Goal: Task Accomplishment & Management: Use online tool/utility

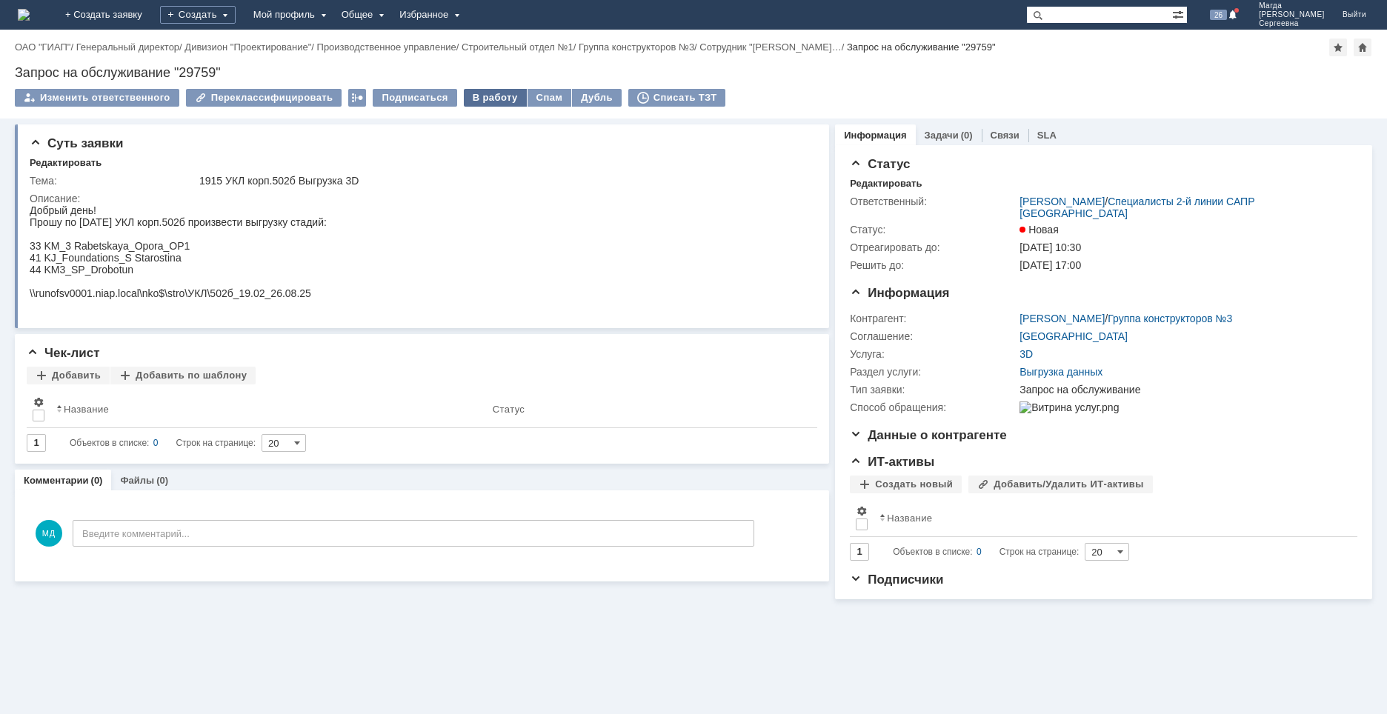
click at [469, 96] on div "В работу" at bounding box center [495, 98] width 63 height 18
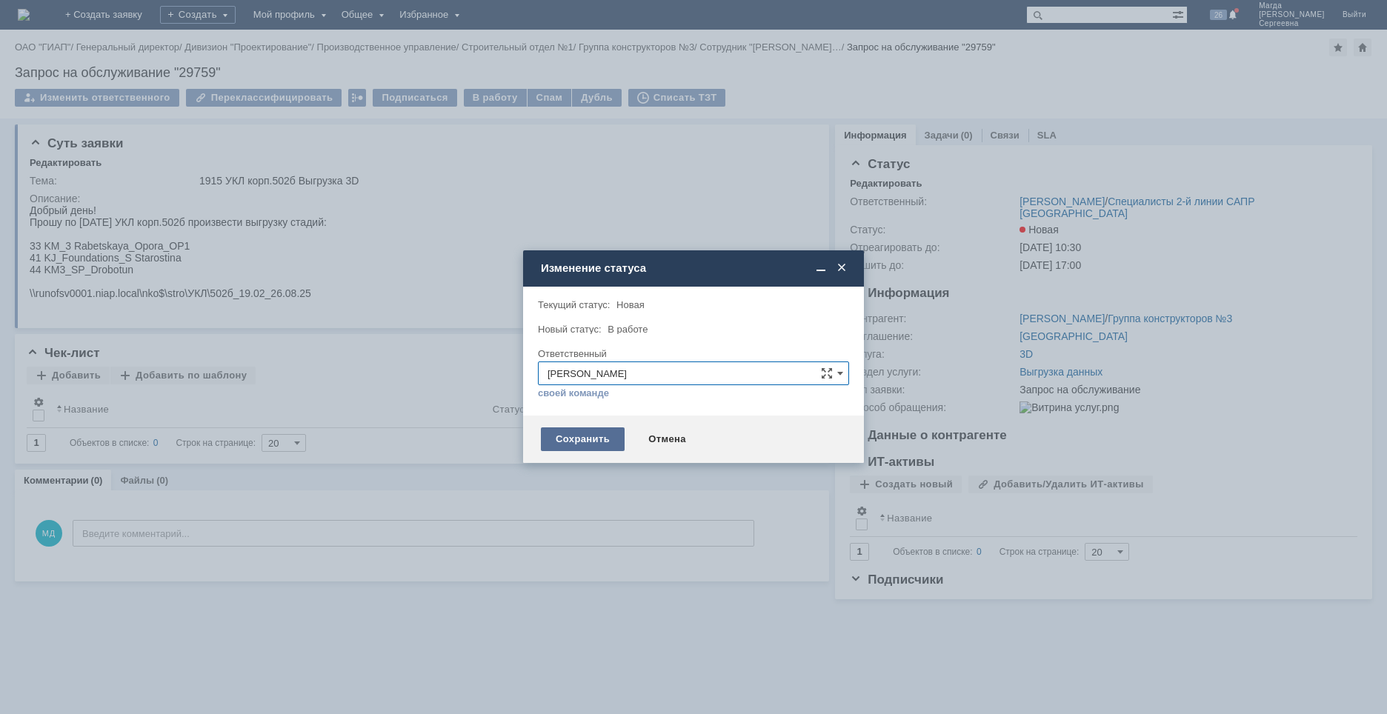
click at [582, 436] on div "Сохранить" at bounding box center [583, 439] width 84 height 24
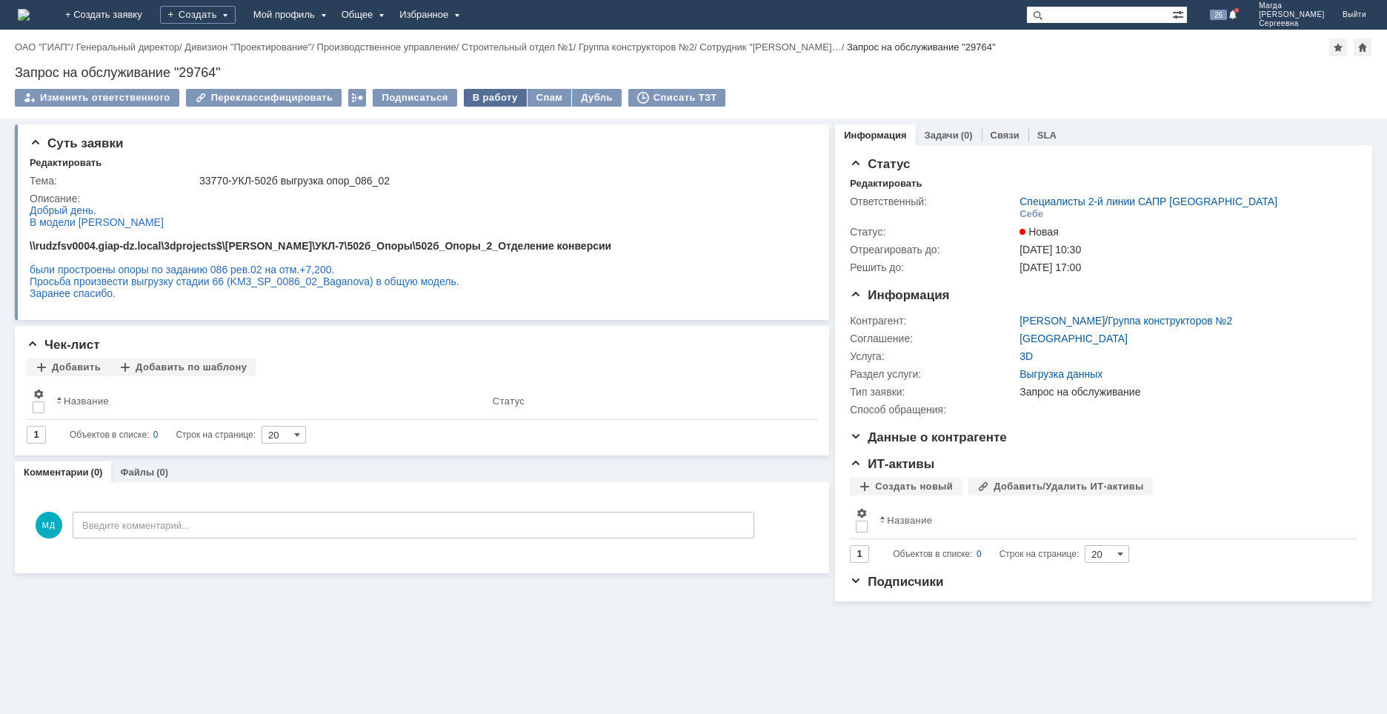
click at [478, 98] on div "В работу" at bounding box center [495, 98] width 63 height 18
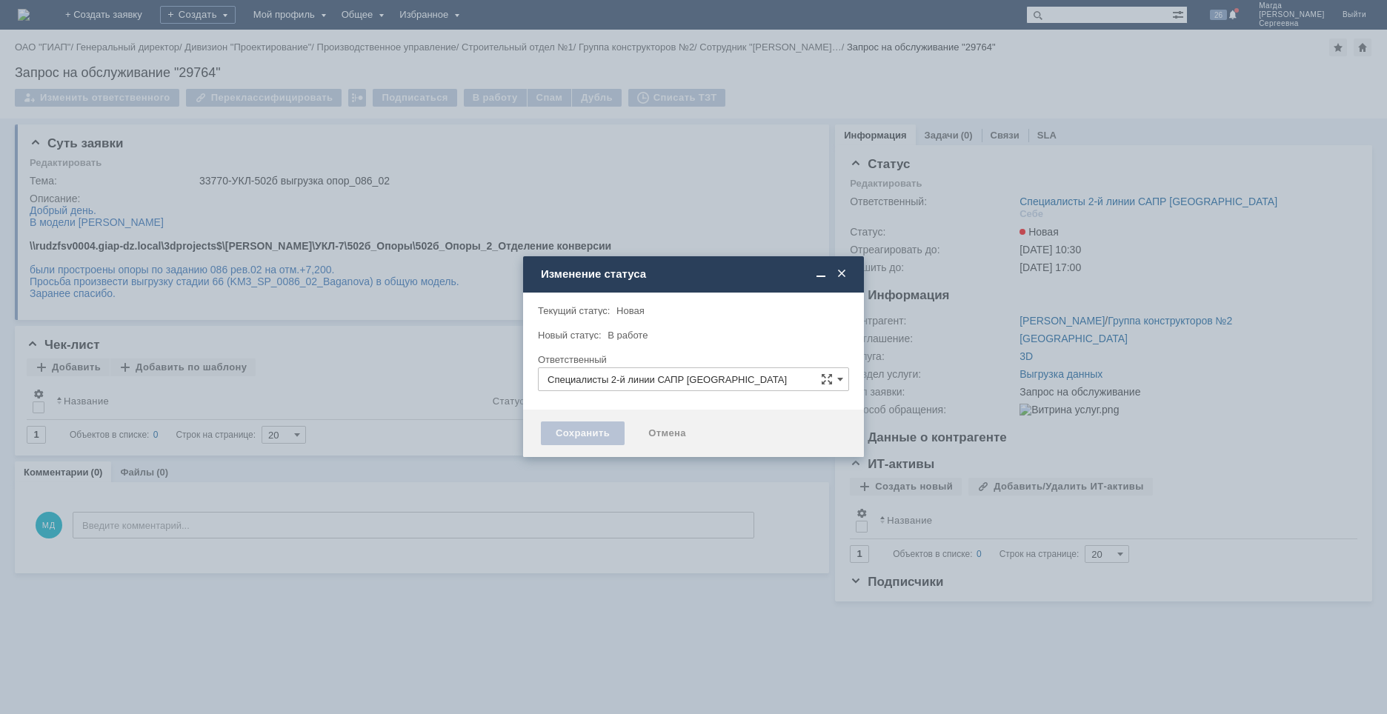
type input "[PERSON_NAME]"
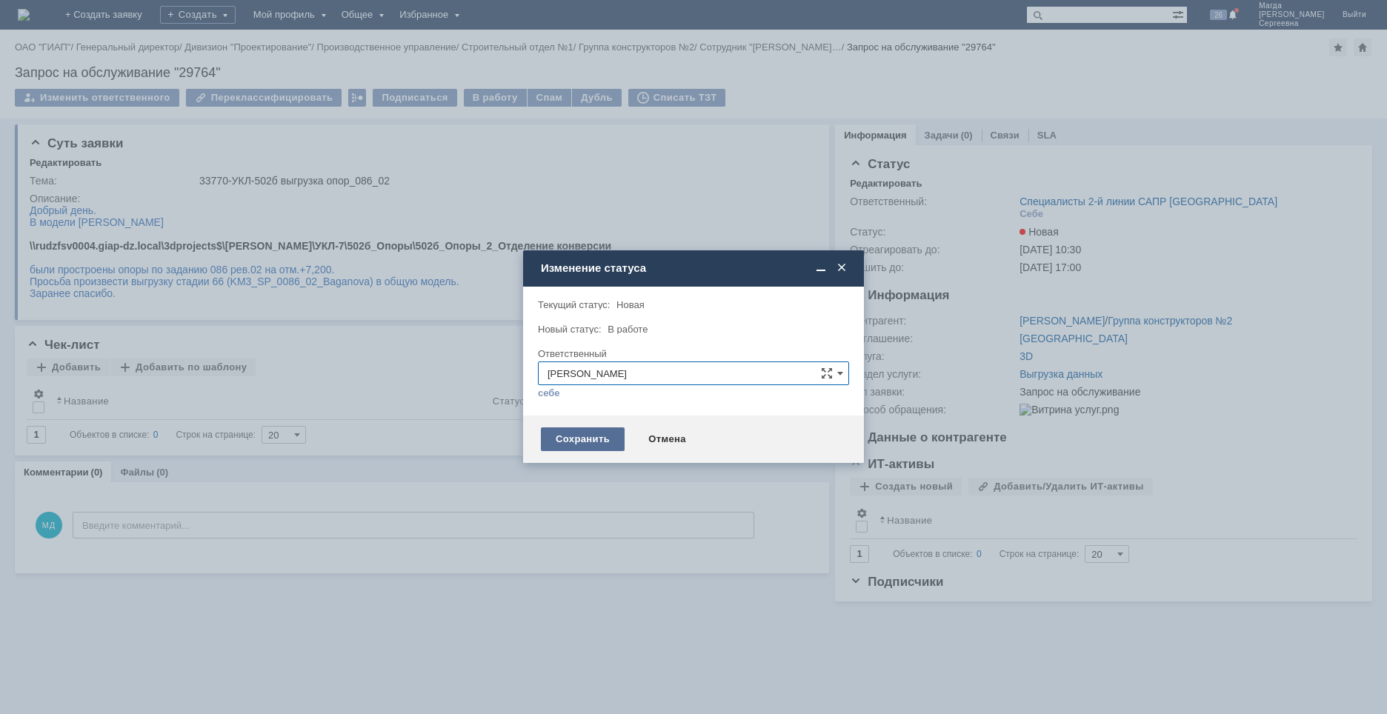
click at [577, 429] on div "Сохранить" at bounding box center [583, 439] width 84 height 24
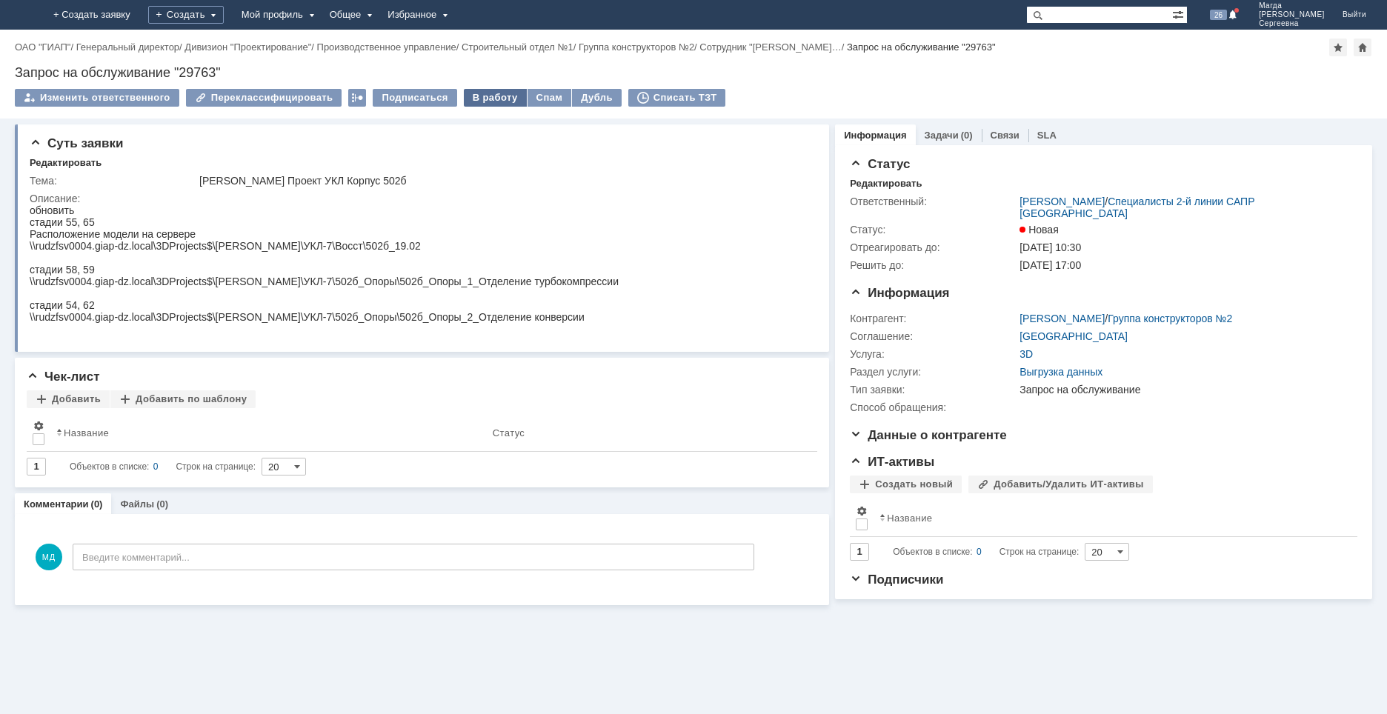
click at [483, 97] on div "В работу" at bounding box center [495, 98] width 63 height 18
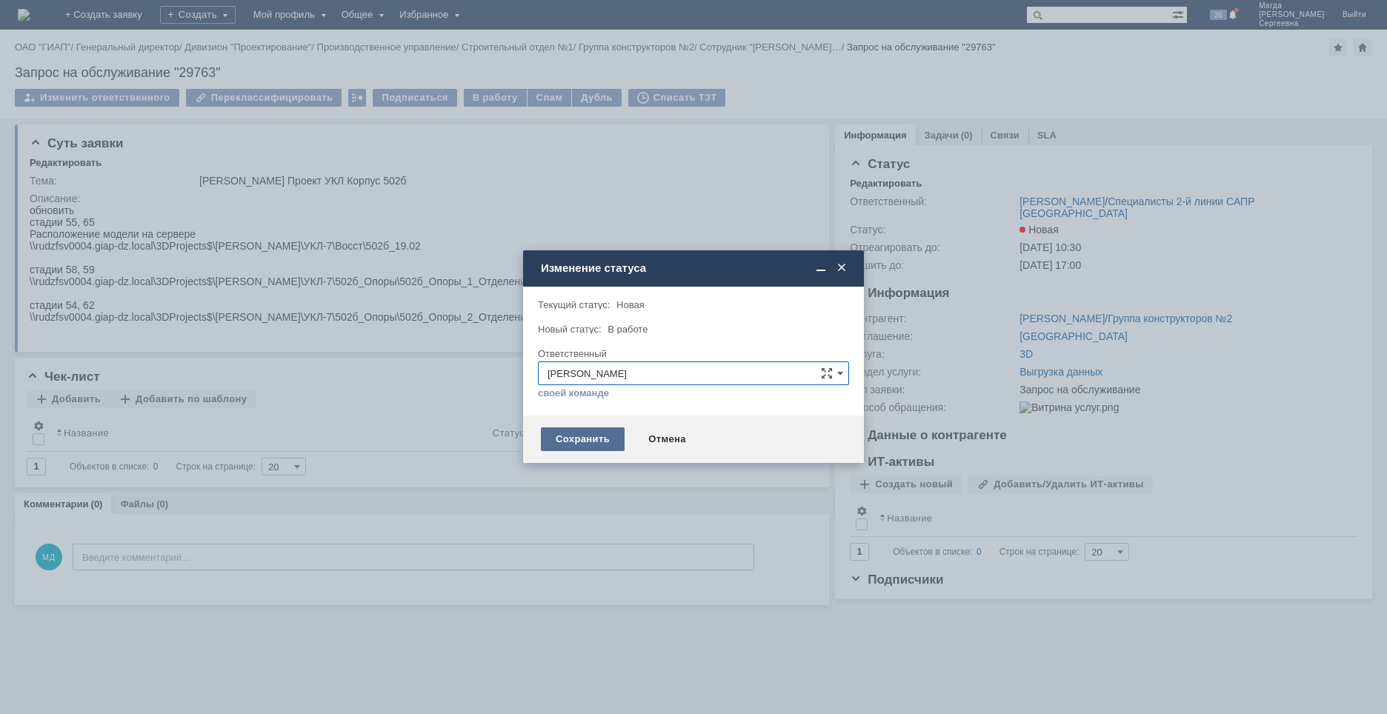
click at [560, 441] on div "Сохранить" at bounding box center [583, 439] width 84 height 24
